Goal: Task Accomplishment & Management: Complete application form

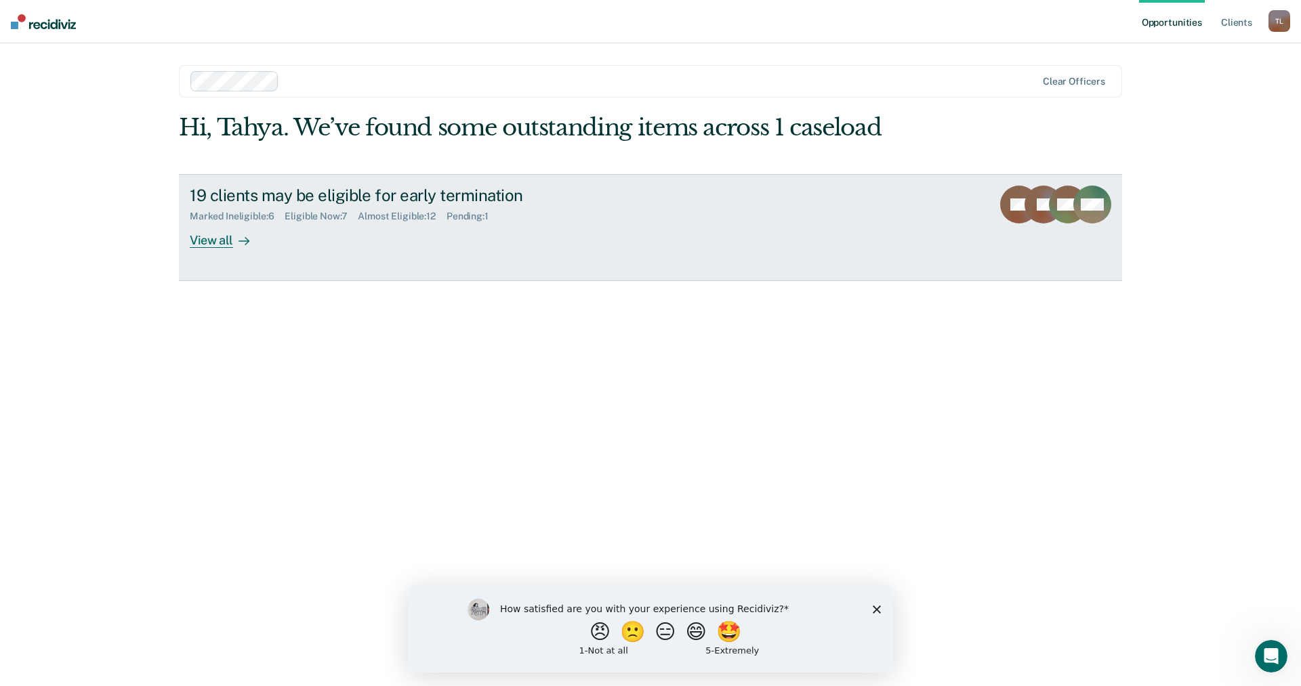
click at [230, 247] on div "View all" at bounding box center [228, 235] width 76 height 26
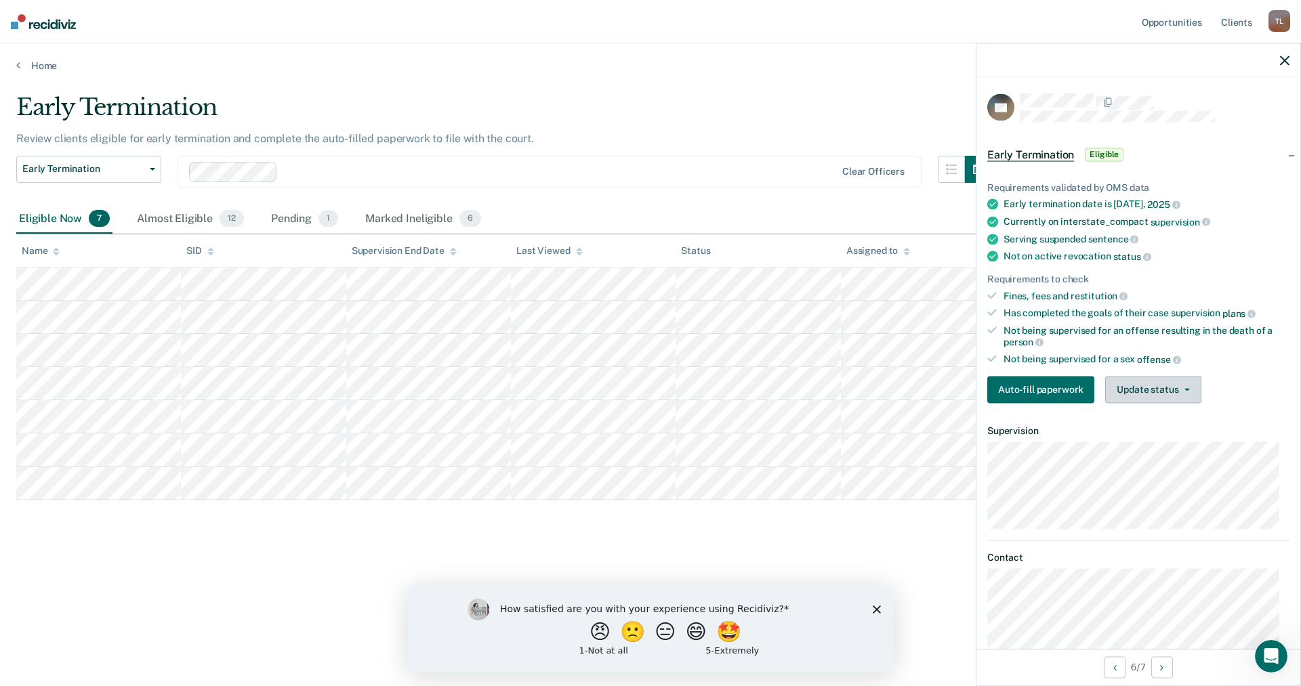
click at [1172, 386] on button "Update status" at bounding box center [1153, 389] width 96 height 27
click at [1169, 438] on button "Mark Ineligible" at bounding box center [1170, 444] width 131 height 22
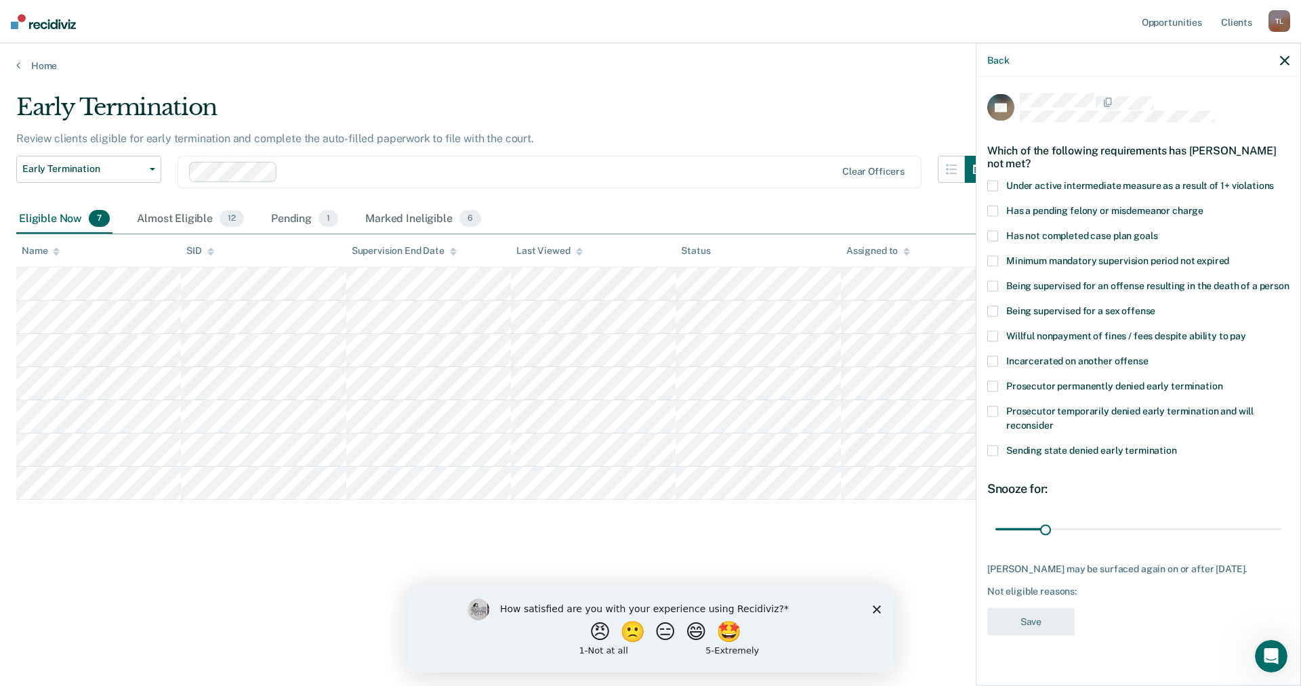
click at [1050, 338] on span "Willful nonpayment of fines / fees despite ability to pay" at bounding box center [1126, 335] width 240 height 11
click at [1246, 331] on input "Willful nonpayment of fines / fees despite ability to pay" at bounding box center [1246, 331] width 0 height 0
drag, startPoint x: 1050, startPoint y: 532, endPoint x: 1137, endPoint y: 537, distance: 86.9
type input "90"
click at [1137, 537] on input "range" at bounding box center [1138, 530] width 286 height 24
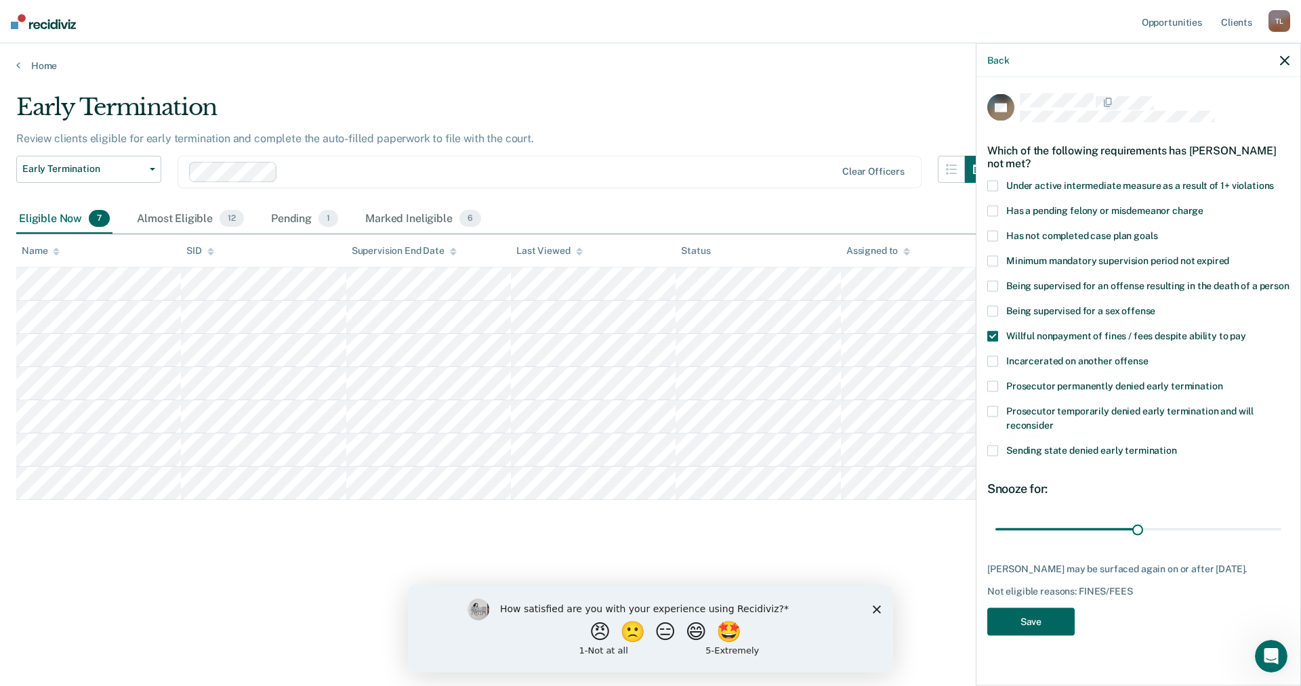
click at [1044, 618] on button "Save" at bounding box center [1030, 622] width 87 height 28
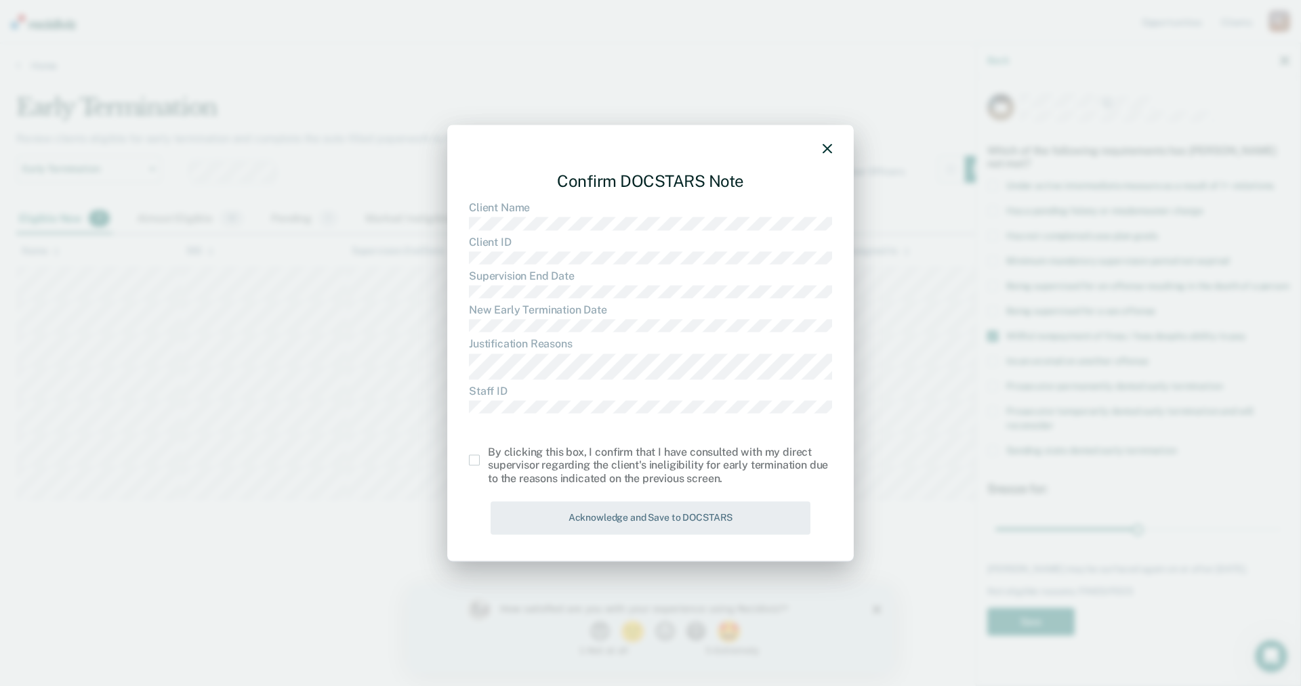
click at [479, 460] on span at bounding box center [474, 460] width 11 height 11
click at [488, 455] on input "checkbox" at bounding box center [488, 455] width 0 height 0
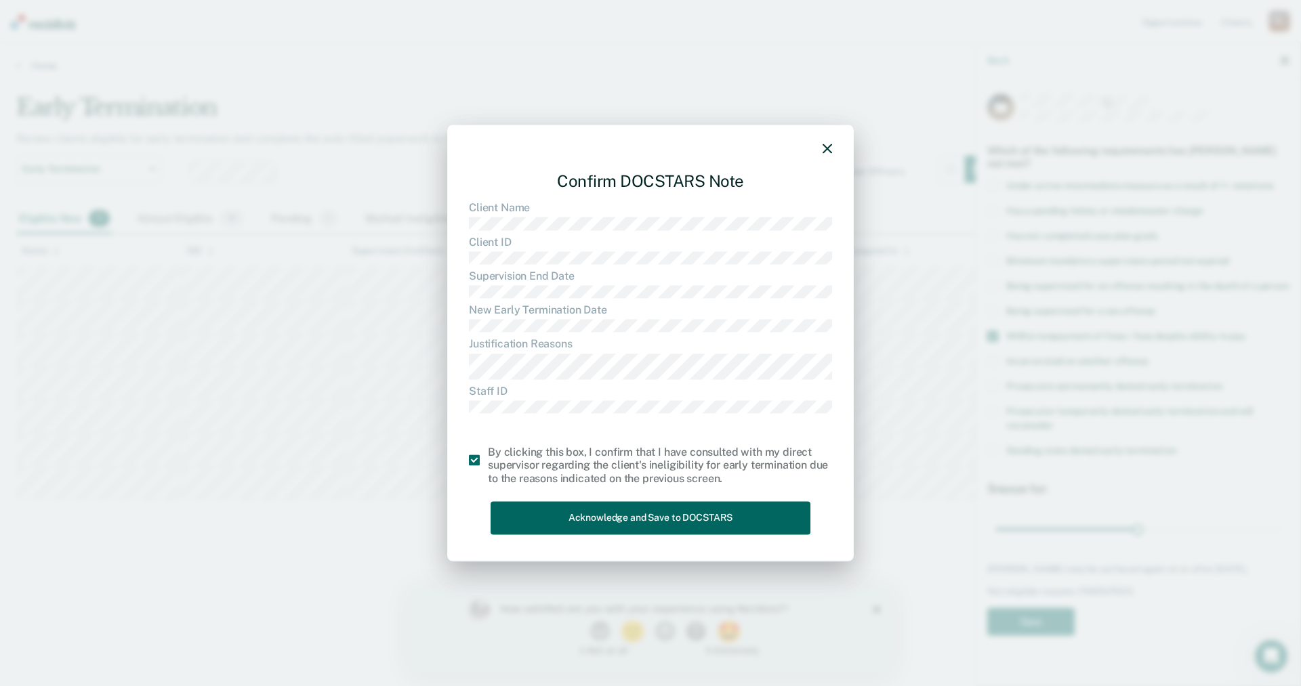
click at [634, 516] on button "Acknowledge and Save to DOCSTARS" at bounding box center [651, 517] width 320 height 33
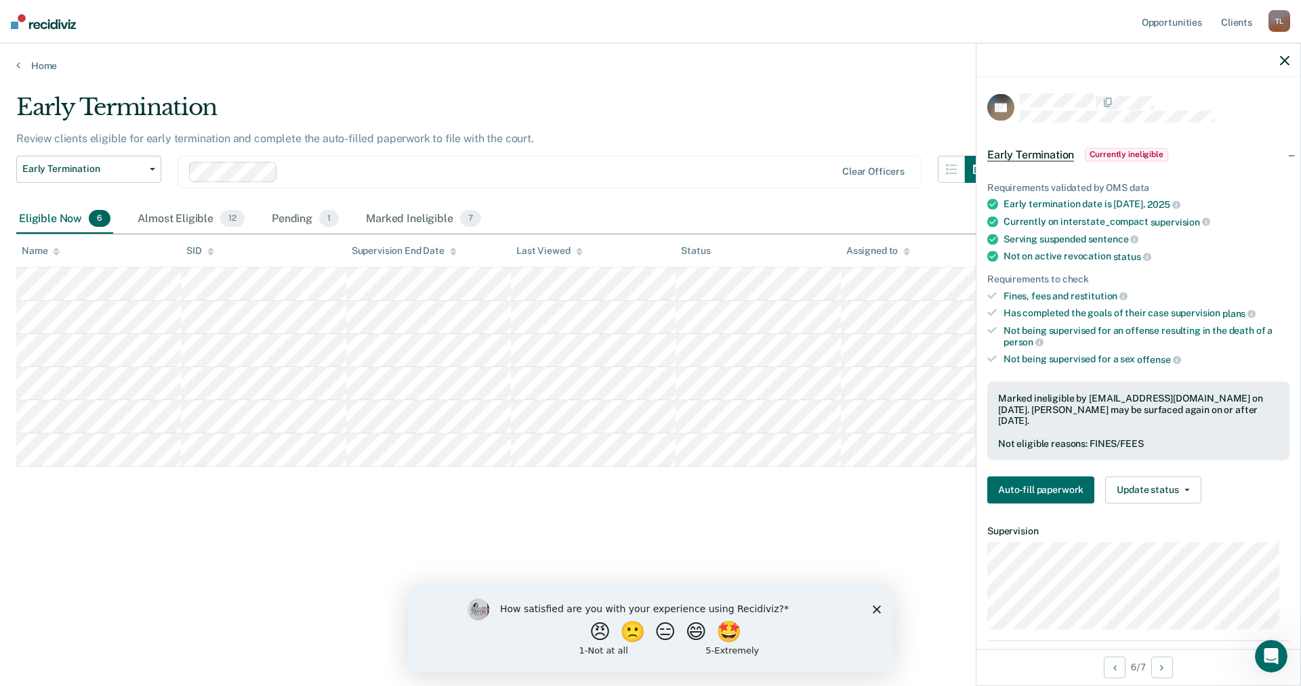
click at [878, 612] on icon "Close survey" at bounding box center [877, 609] width 8 height 8
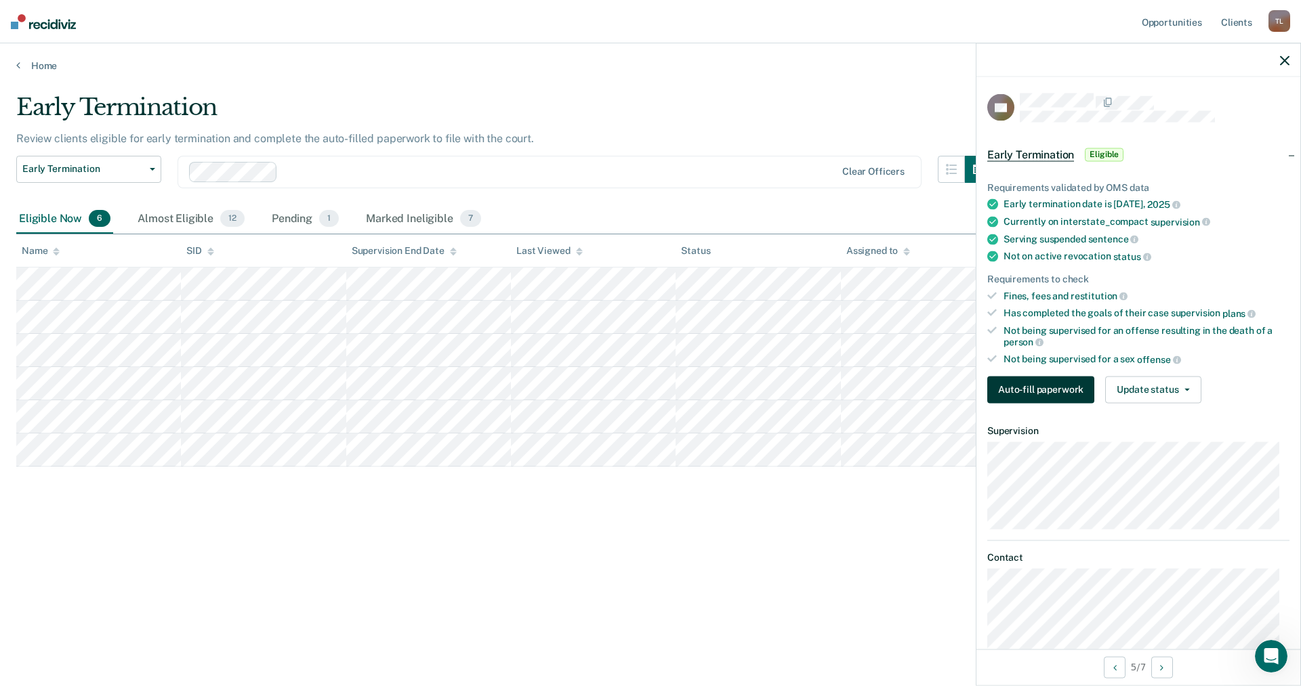
click at [1071, 392] on button "Auto-fill paperwork" at bounding box center [1040, 389] width 107 height 27
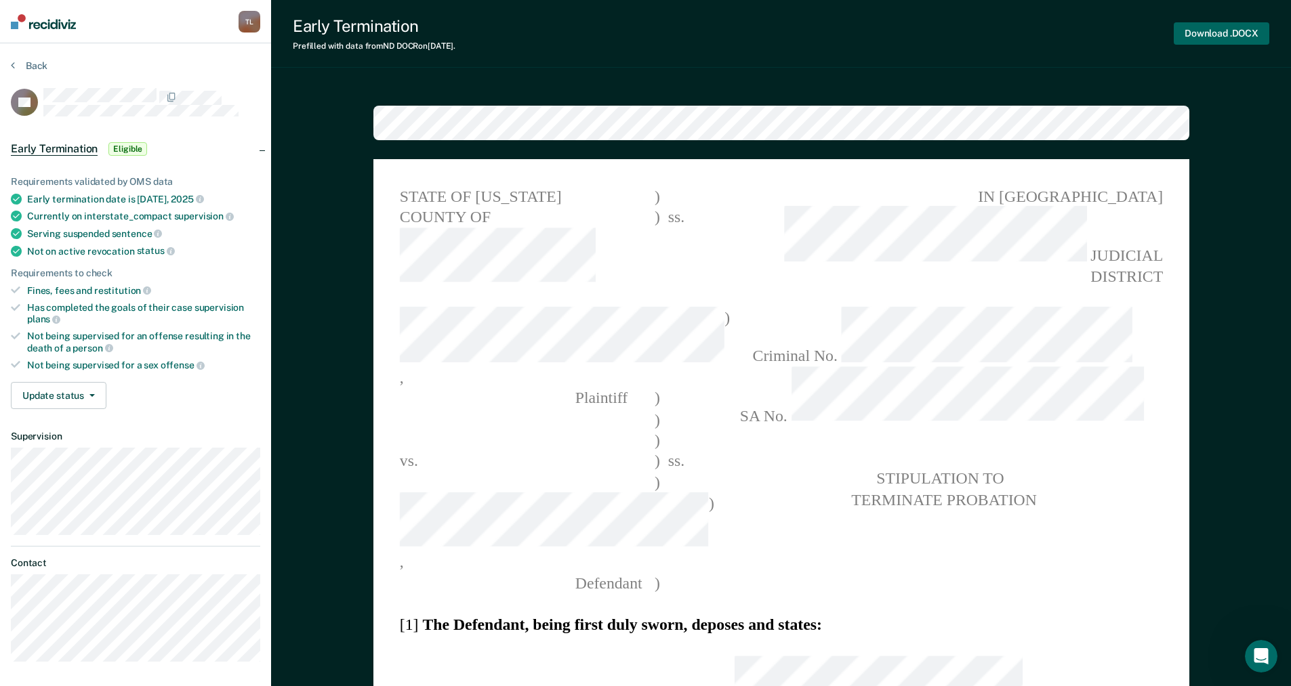
click at [1250, 35] on button "Download .DOCX" at bounding box center [1222, 33] width 96 height 22
type textarea "x"
